Goal: Transaction & Acquisition: Obtain resource

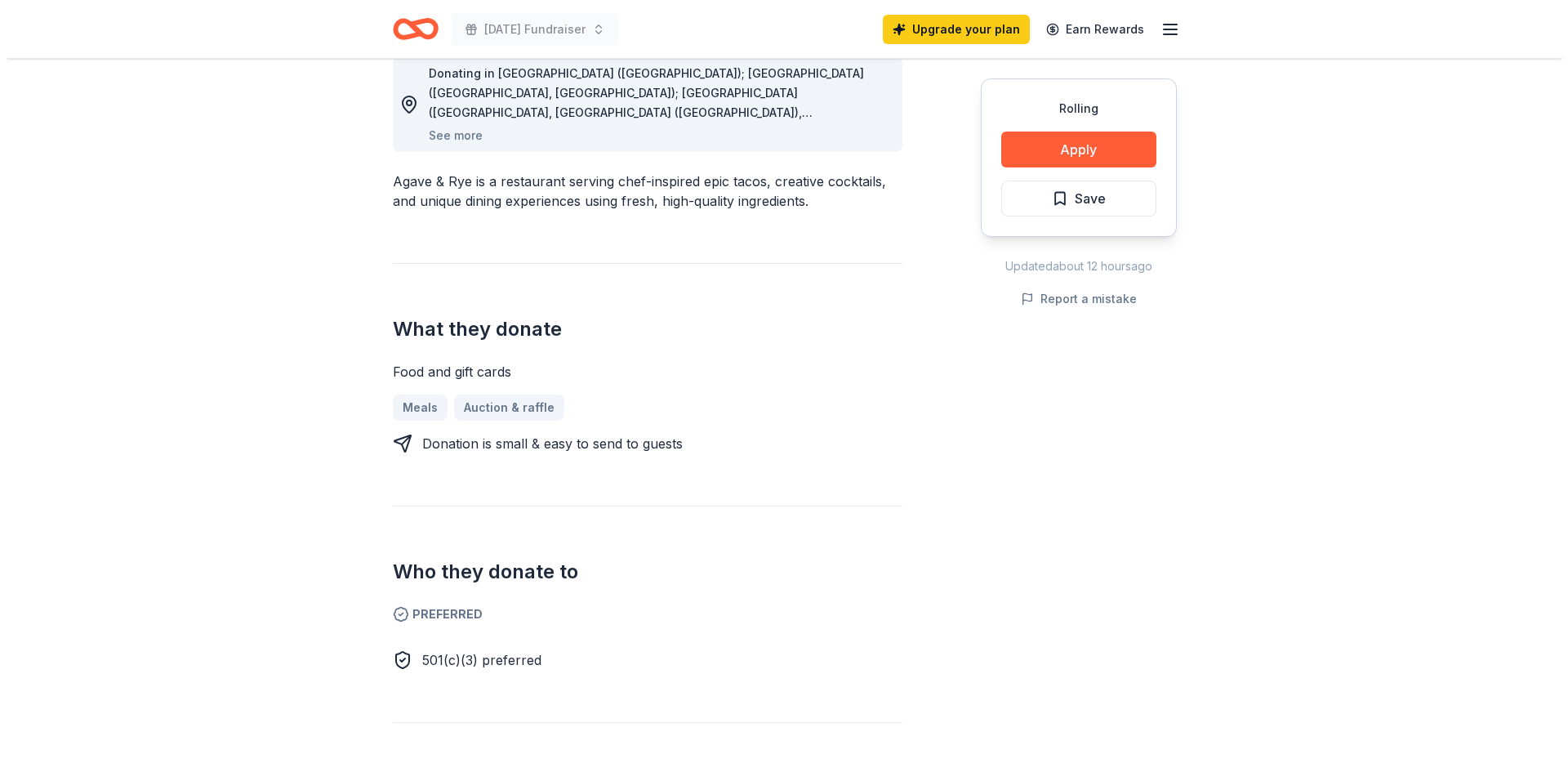
scroll to position [490, 0]
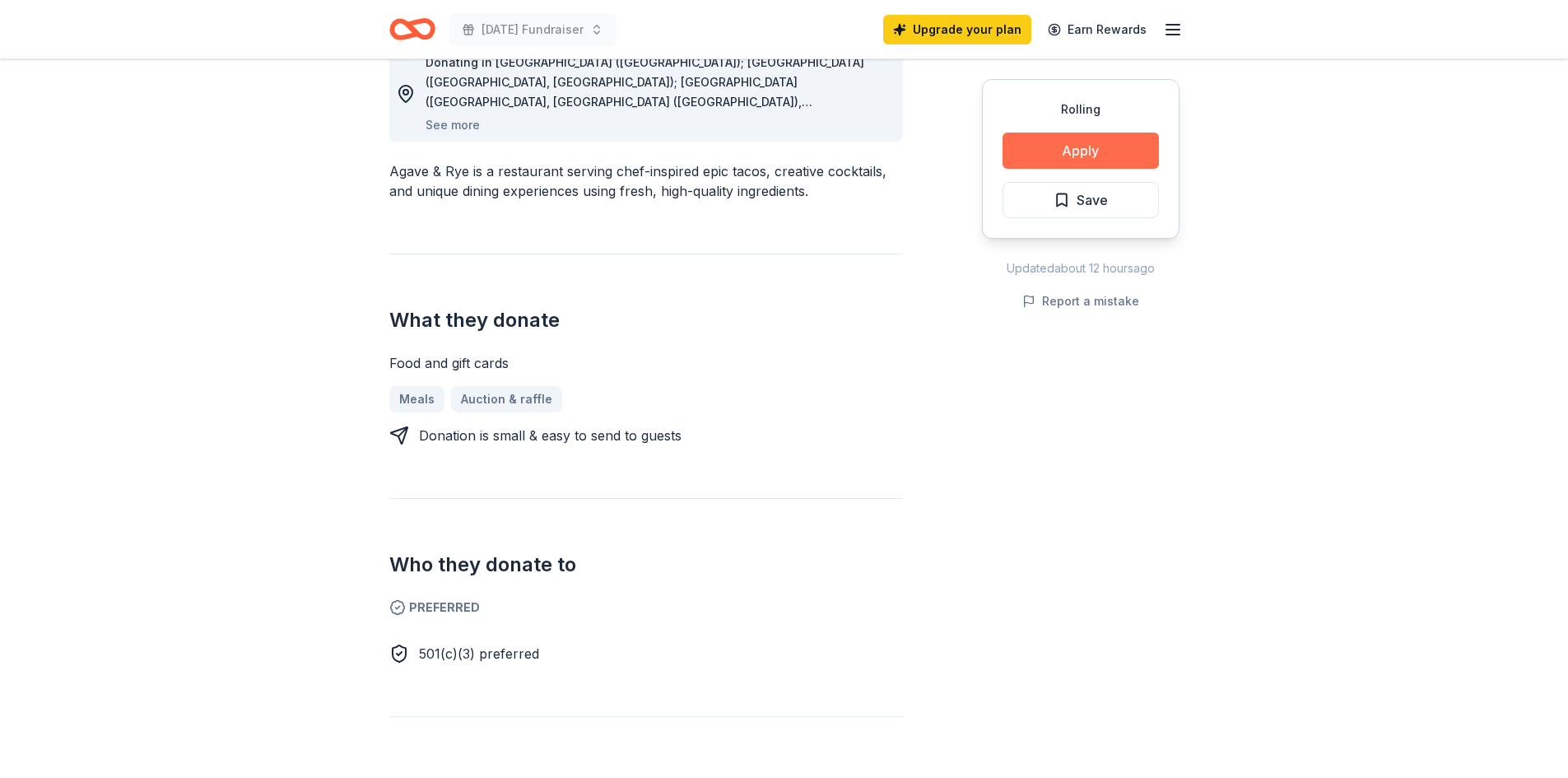
click at [1065, 152] on button "Apply" at bounding box center [1081, 151] width 157 height 36
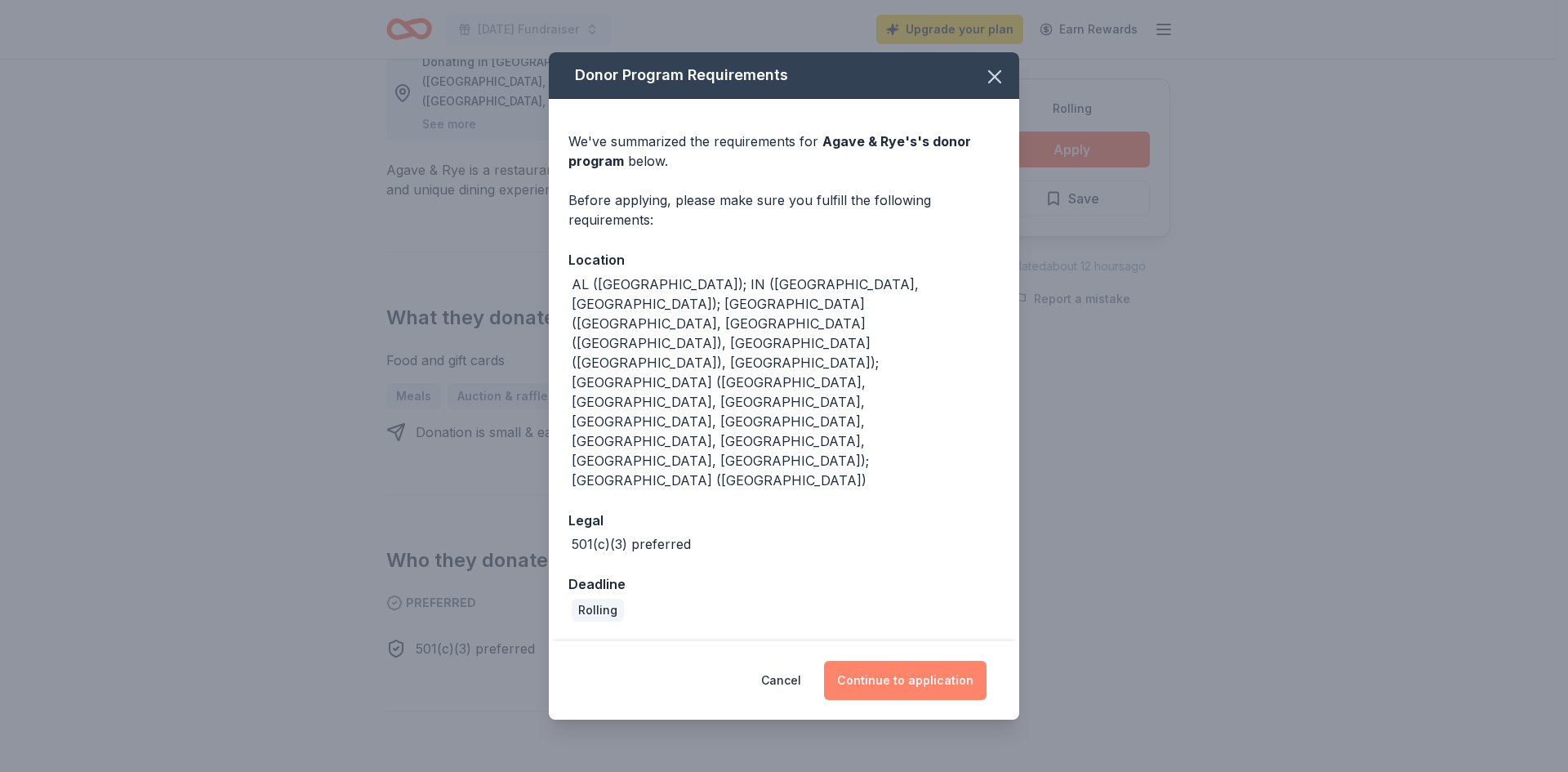
click at [918, 660] on button "Continue to application" at bounding box center [904, 680] width 162 height 40
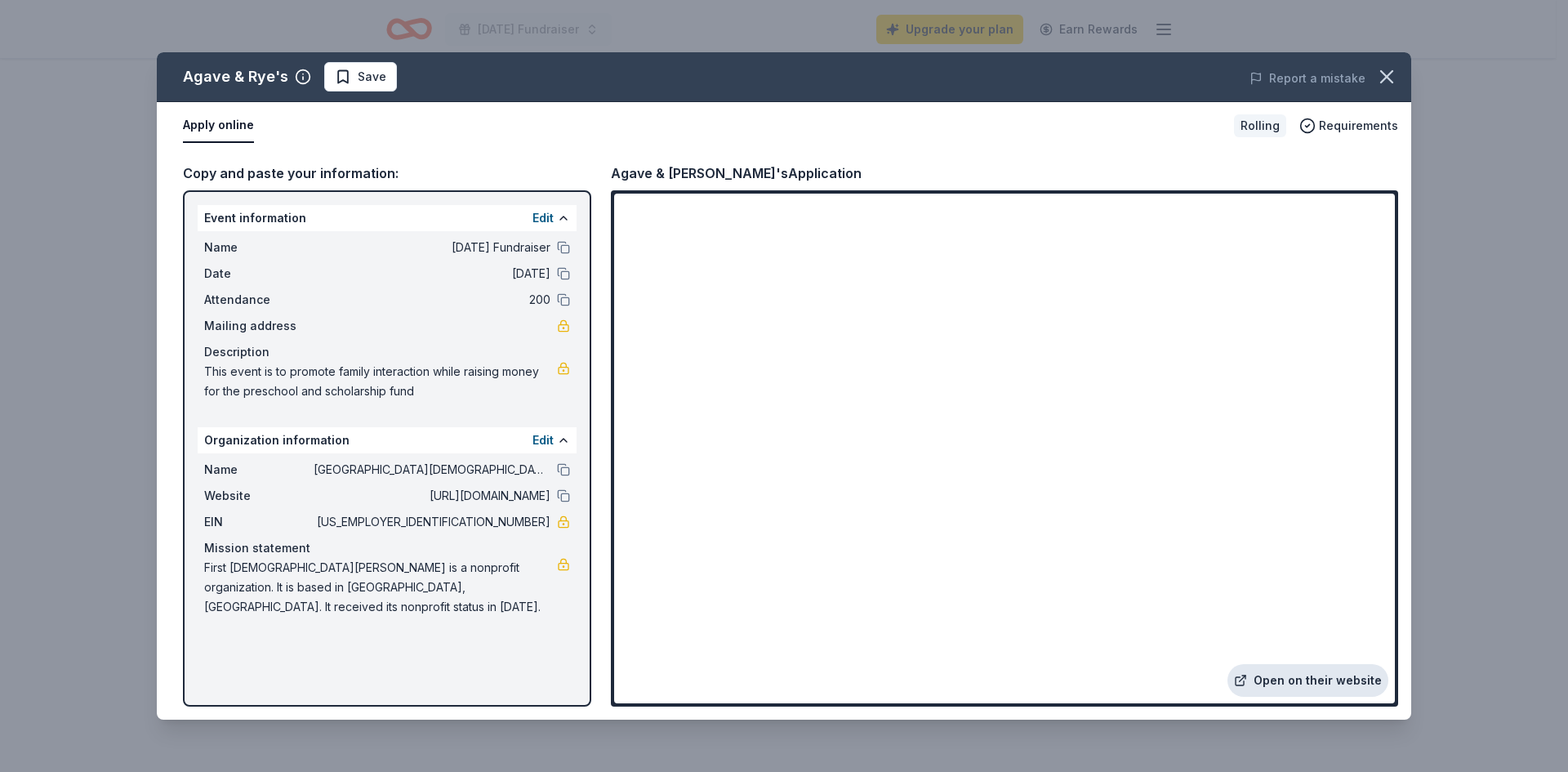
click at [1301, 686] on link "Open on their website" at bounding box center [1307, 680] width 161 height 33
